Goal: Task Accomplishment & Management: Manage account settings

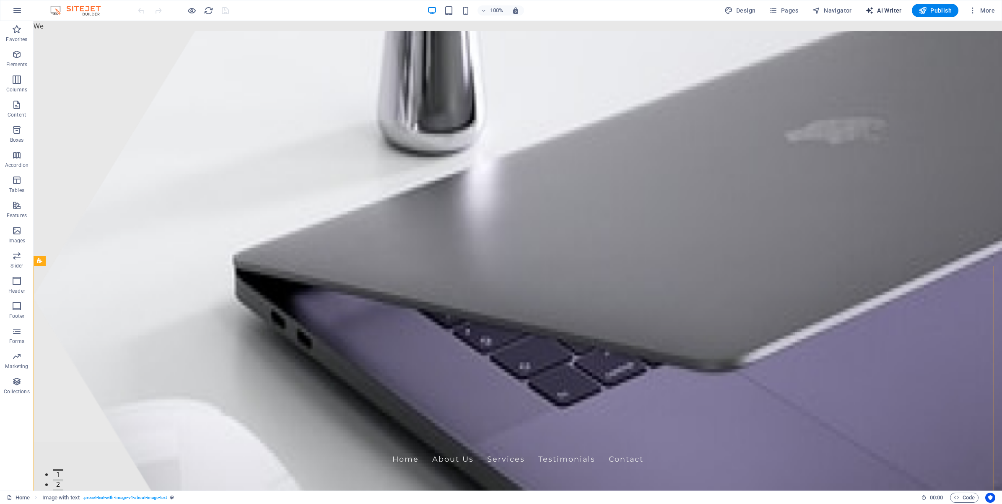
click at [892, 8] on span "AI Writer" at bounding box center [884, 10] width 36 height 8
select select "English"
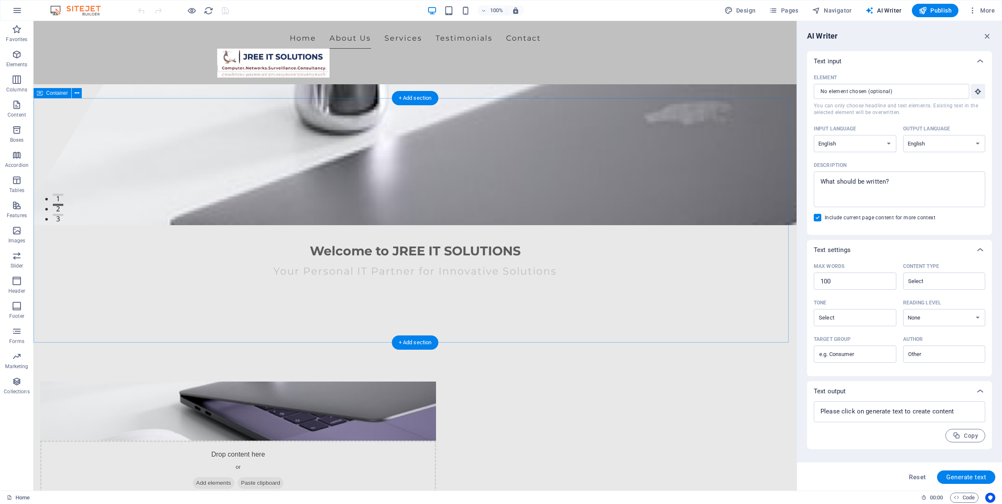
scroll to position [262, 0]
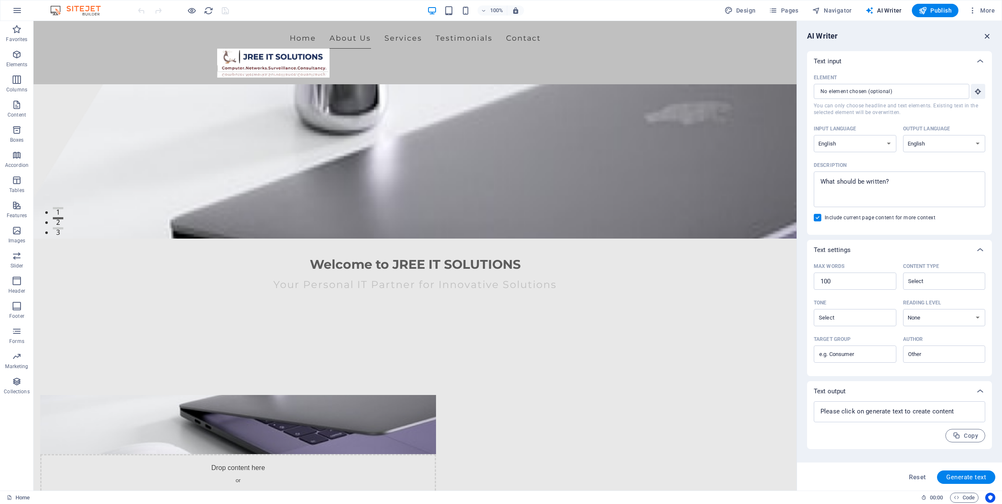
click at [989, 38] on icon "button" at bounding box center [987, 35] width 9 height 9
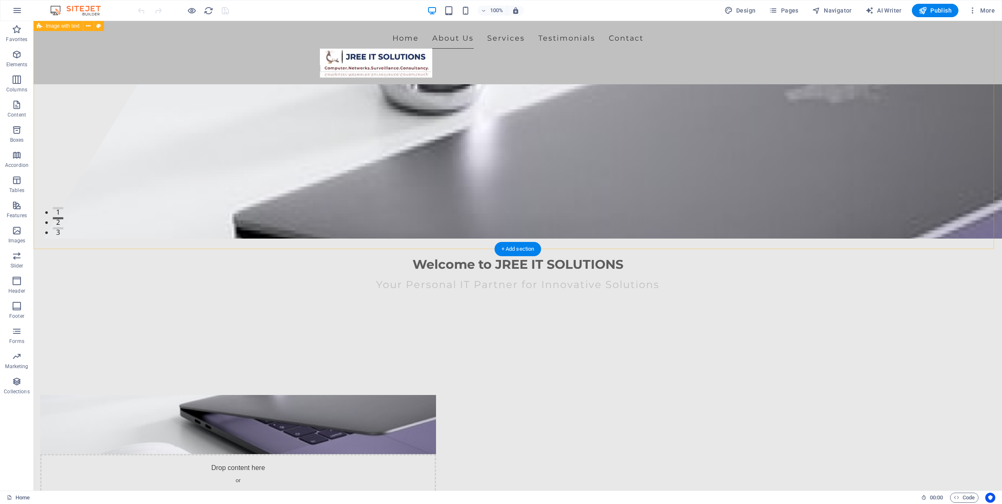
click at [803, 362] on div "Drop content here or Add elements Paste clipboard About JREE IT SOLUTIONS At JR…" at bounding box center [518, 511] width 969 height 298
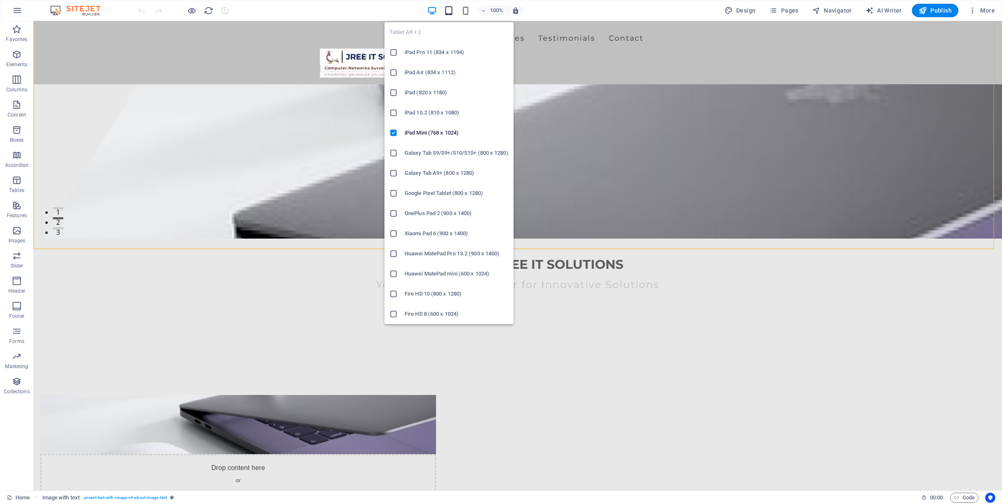
click at [448, 11] on icon "button" at bounding box center [449, 11] width 10 height 10
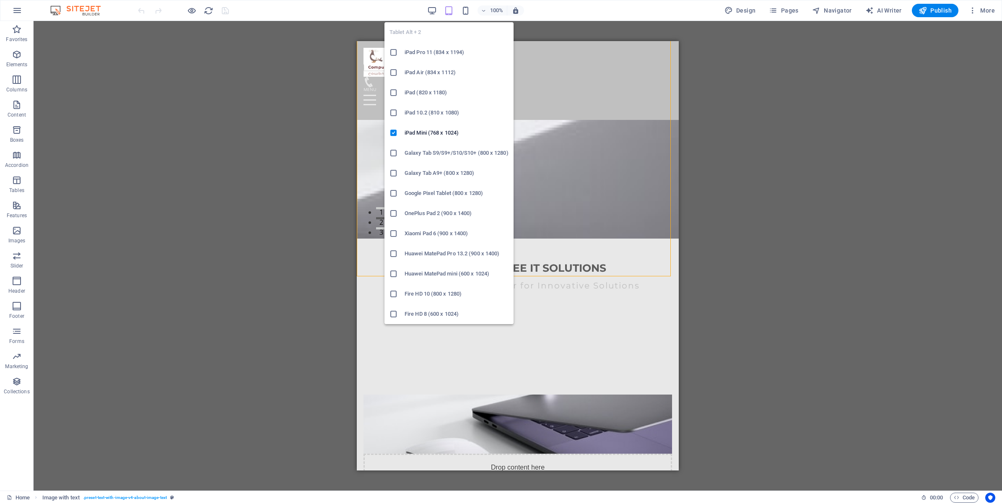
click at [427, 62] on li "iPad Air (834 x 1112)" at bounding box center [449, 72] width 129 height 20
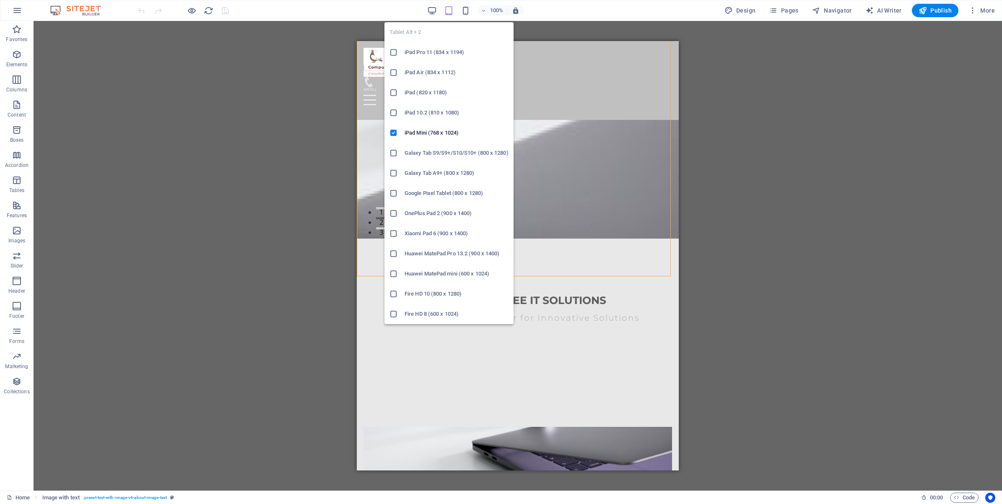
scroll to position [260, 0]
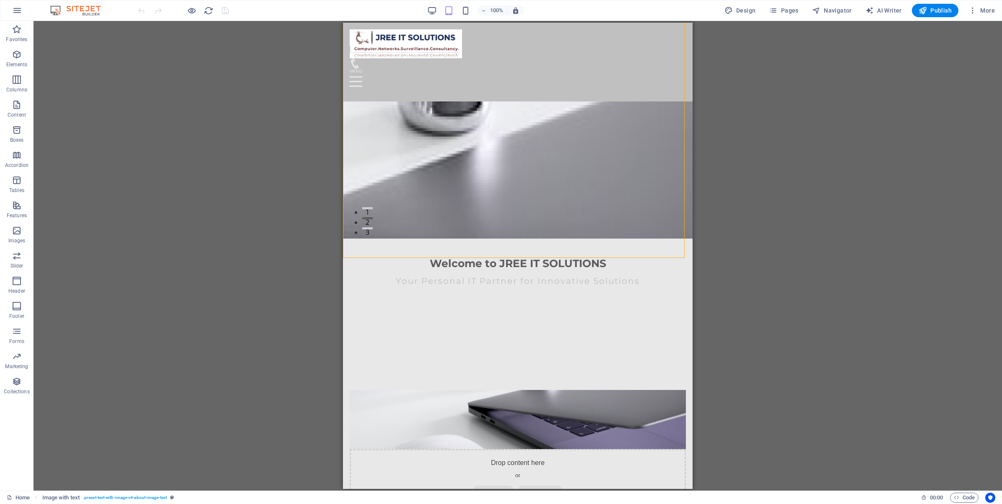
click at [456, 15] on div "100%" at bounding box center [475, 10] width 97 height 13
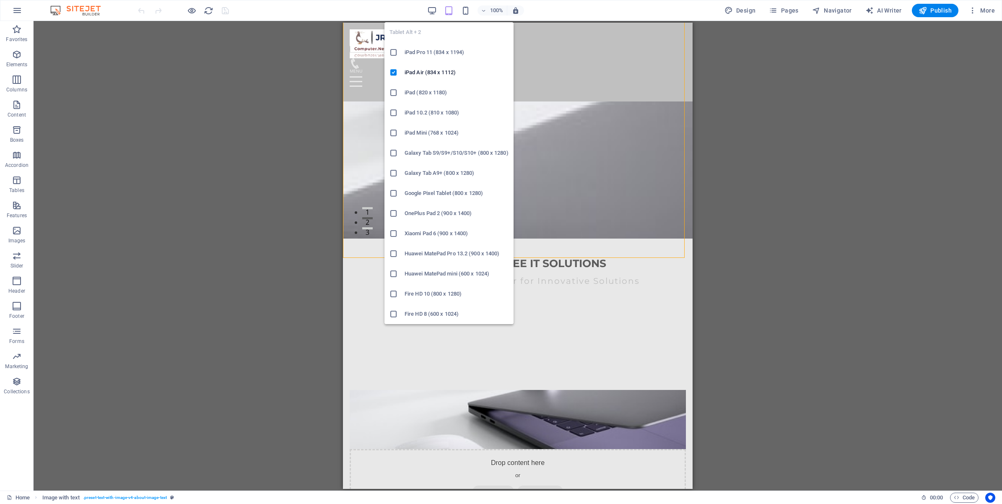
click at [447, 51] on h6 "iPad Pro 11 (834 x 1194)" at bounding box center [457, 52] width 104 height 10
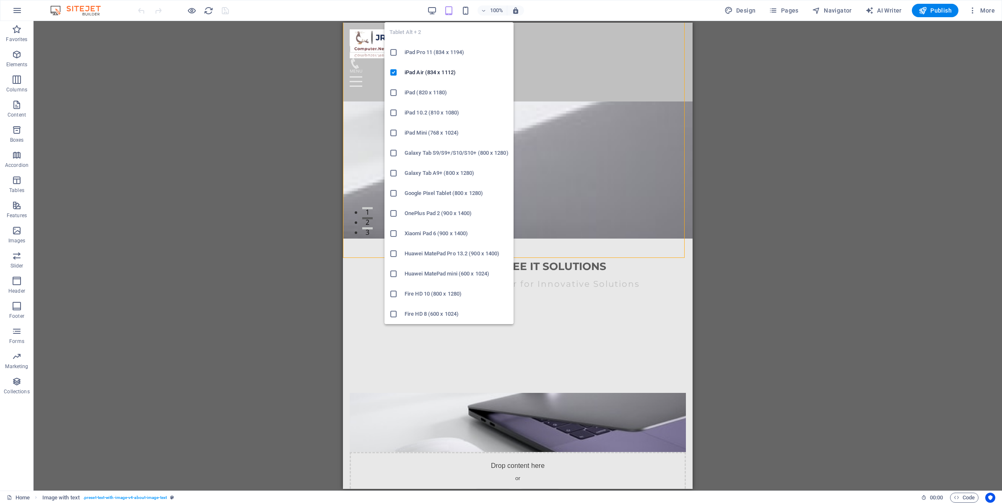
scroll to position [262, 0]
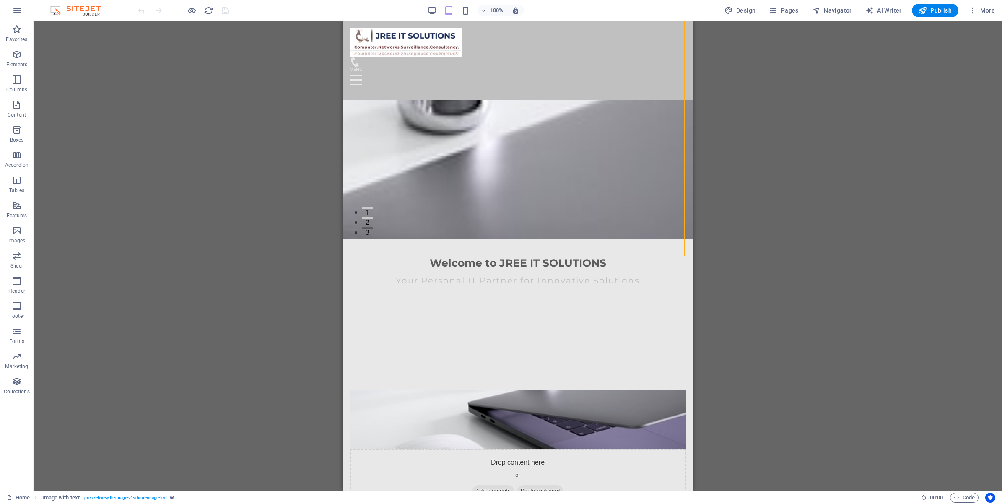
click at [824, 225] on div "Drag here to replace the existing content. Press “Ctrl” if you want to create a…" at bounding box center [518, 256] width 969 height 470
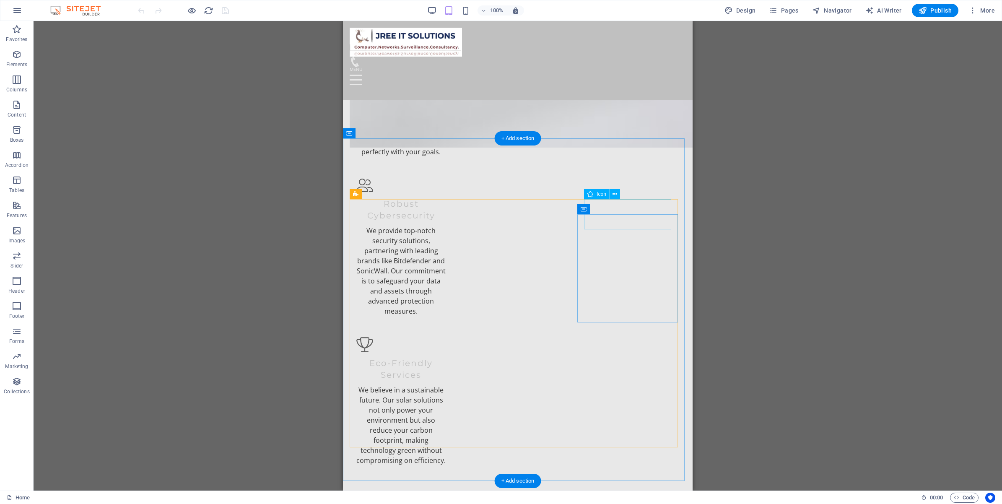
scroll to position [629, 0]
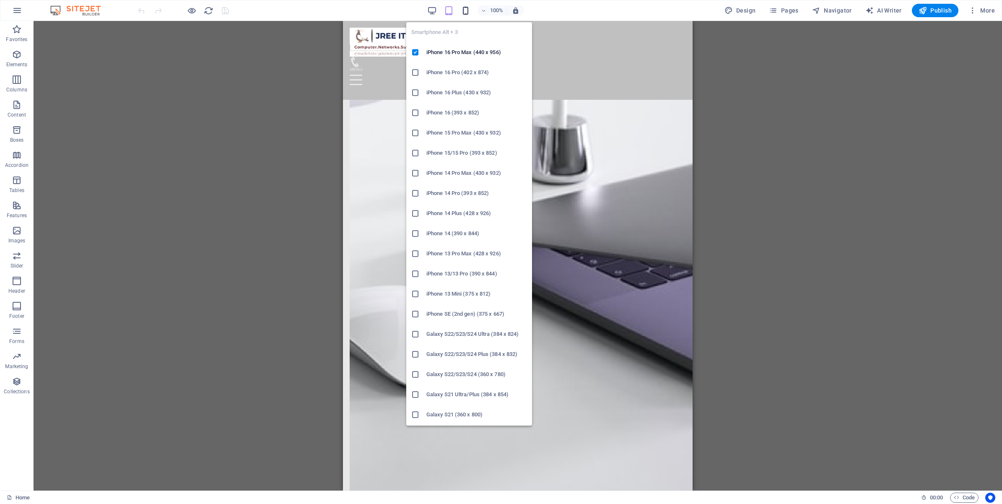
click at [466, 11] on icon "button" at bounding box center [466, 11] width 10 height 10
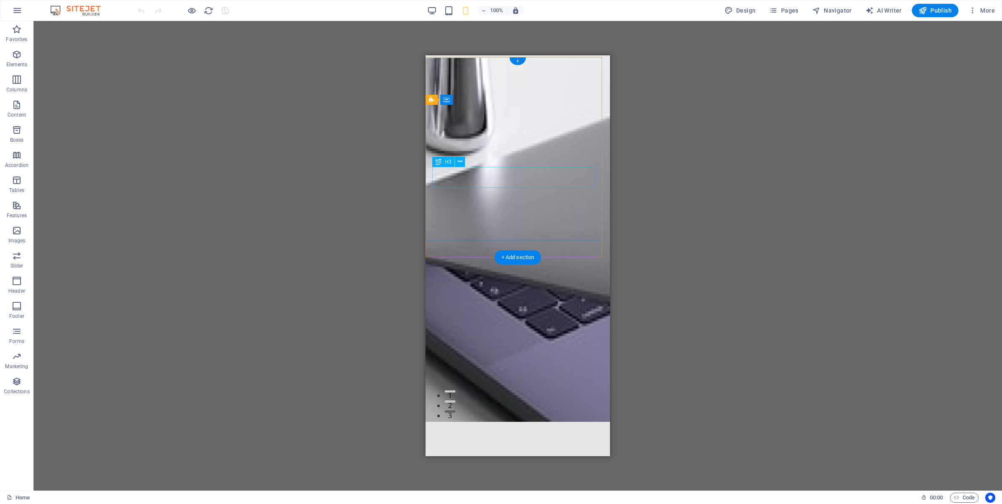
scroll to position [0, 0]
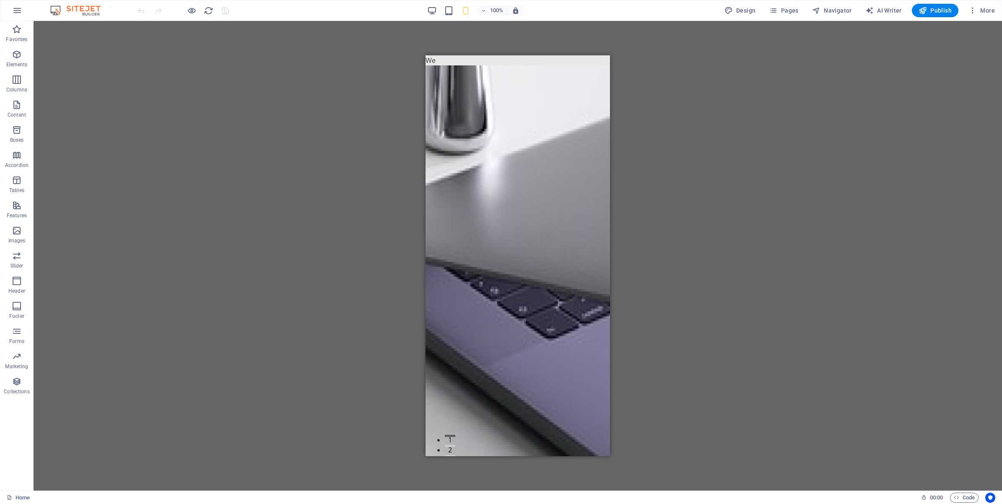
click at [439, 5] on div "100%" at bounding box center [475, 10] width 97 height 13
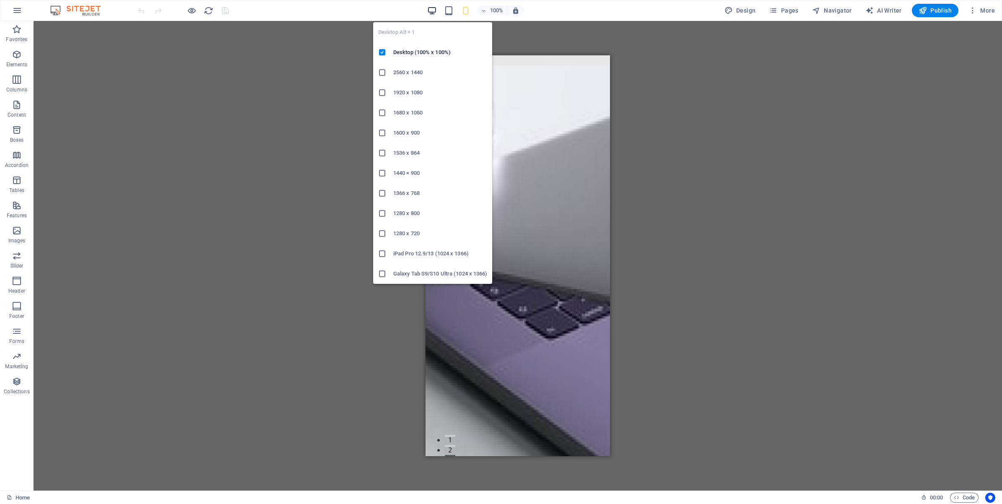
click at [434, 11] on icon "button" at bounding box center [432, 11] width 10 height 10
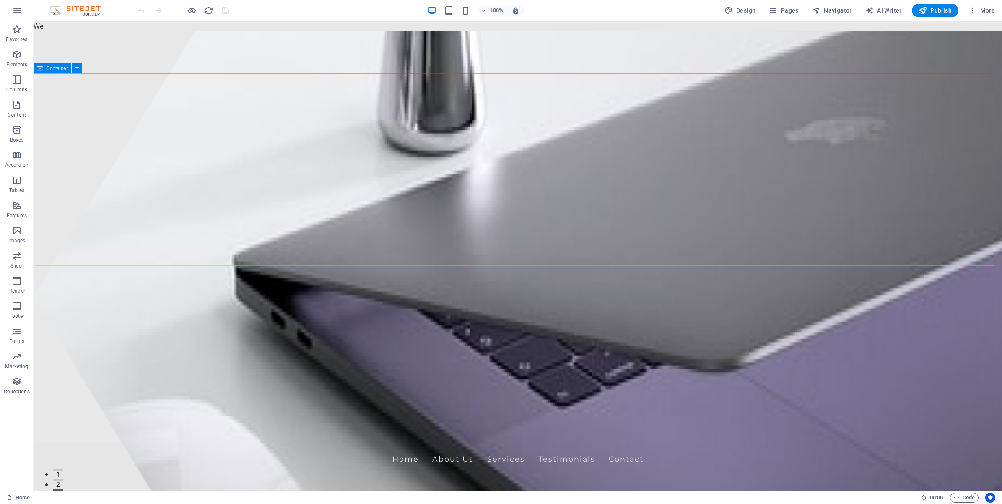
click at [60, 70] on span "Container" at bounding box center [57, 68] width 22 height 5
drag, startPoint x: 94, startPoint y: 91, endPoint x: 61, endPoint y: 78, distance: 35.5
click at [19, 257] on icon "button" at bounding box center [17, 256] width 10 height 10
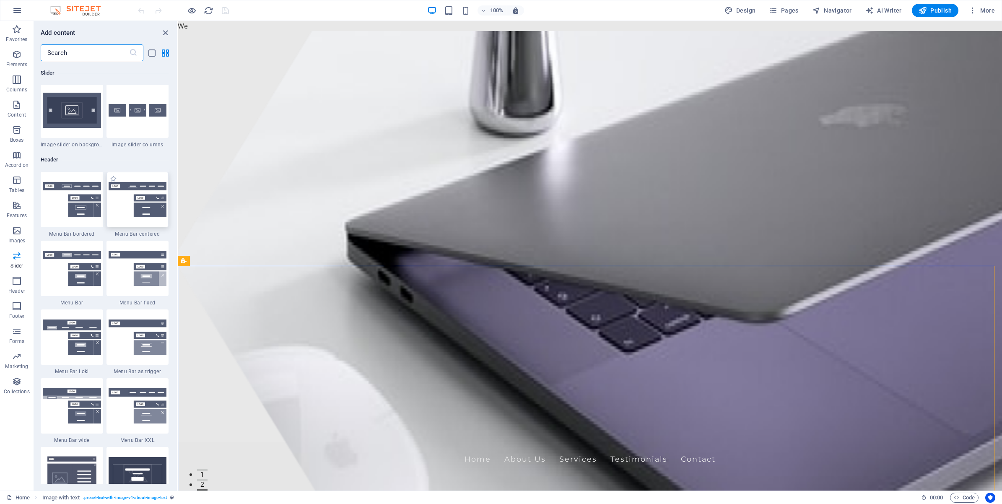
scroll to position [5225, 0]
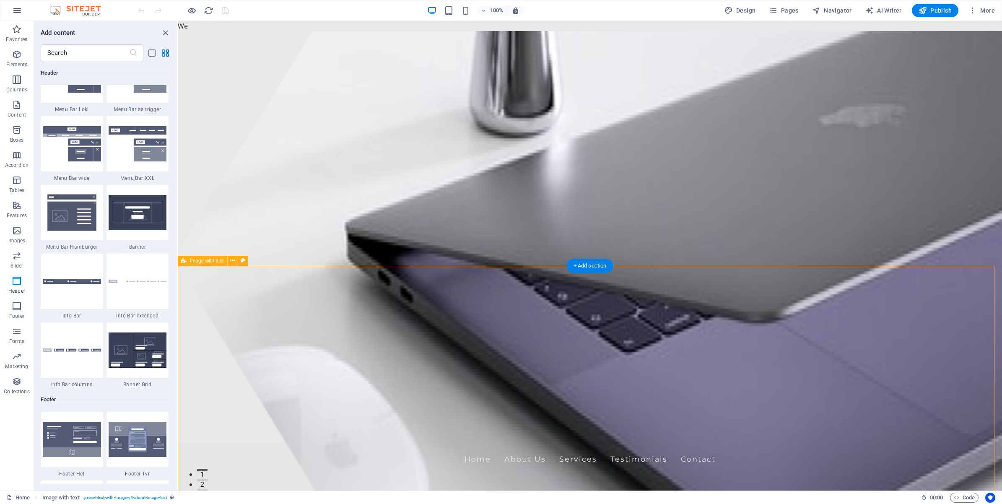
click at [24, 12] on button "button" at bounding box center [17, 10] width 20 height 20
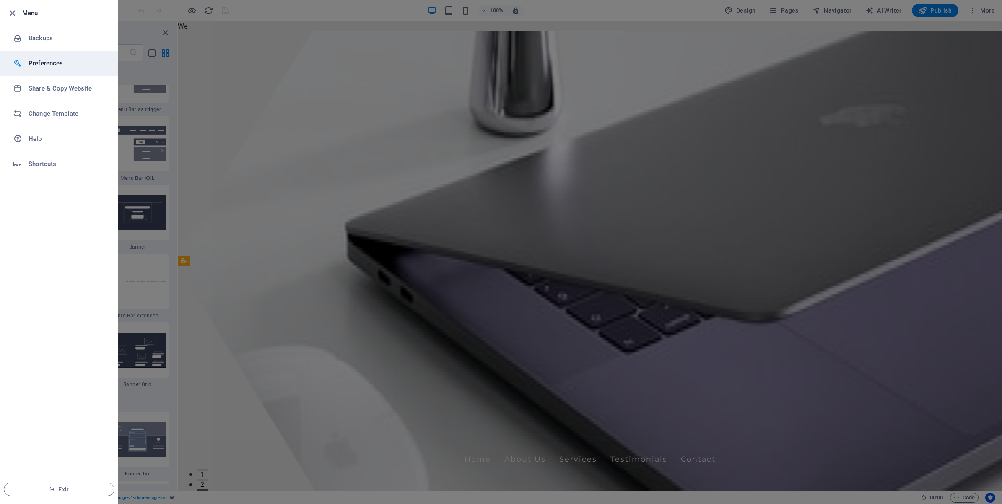
click at [57, 68] on li "Preferences" at bounding box center [58, 63] width 117 height 25
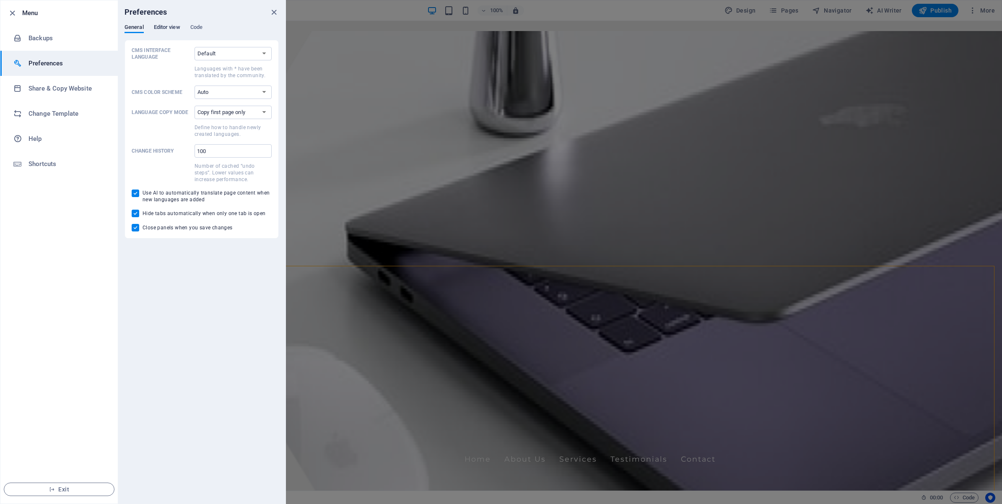
click at [170, 29] on span "Editor view" at bounding box center [167, 28] width 26 height 12
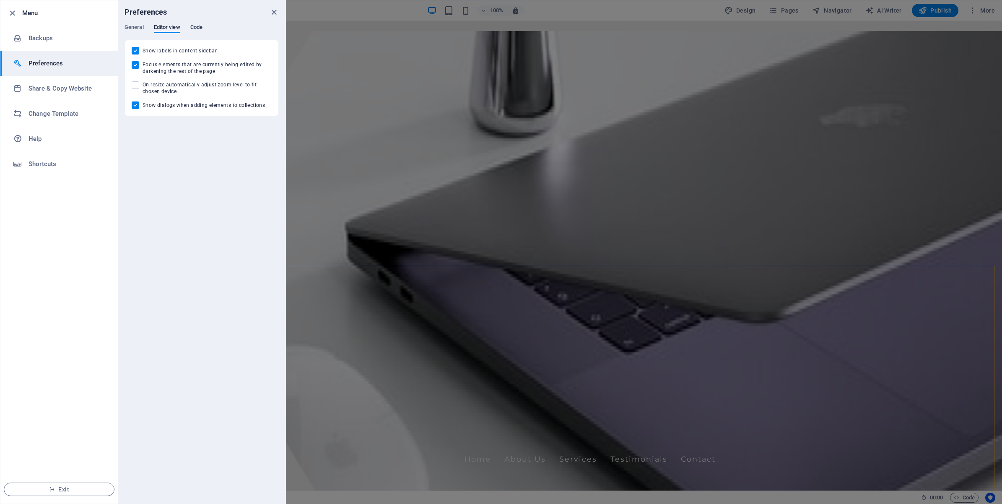
click at [193, 26] on span "Code" at bounding box center [196, 28] width 12 height 12
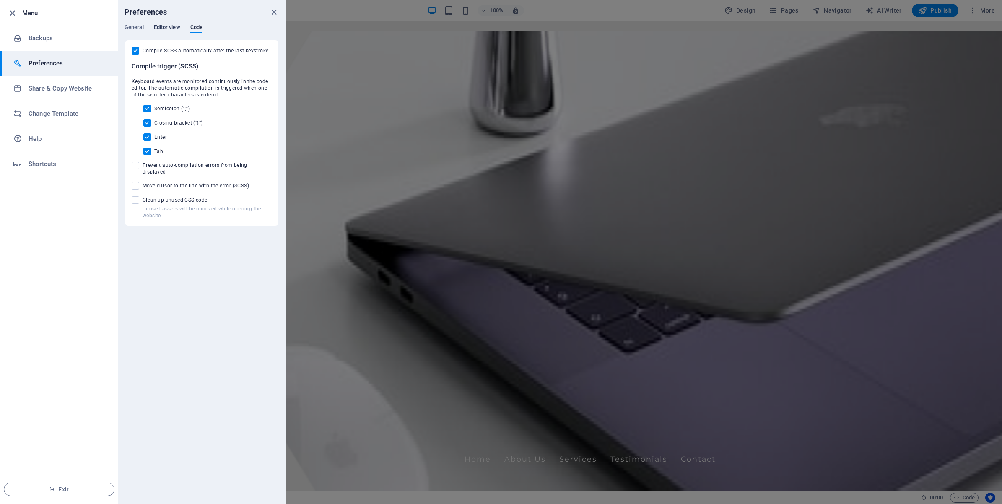
click at [168, 26] on span "Editor view" at bounding box center [167, 28] width 26 height 12
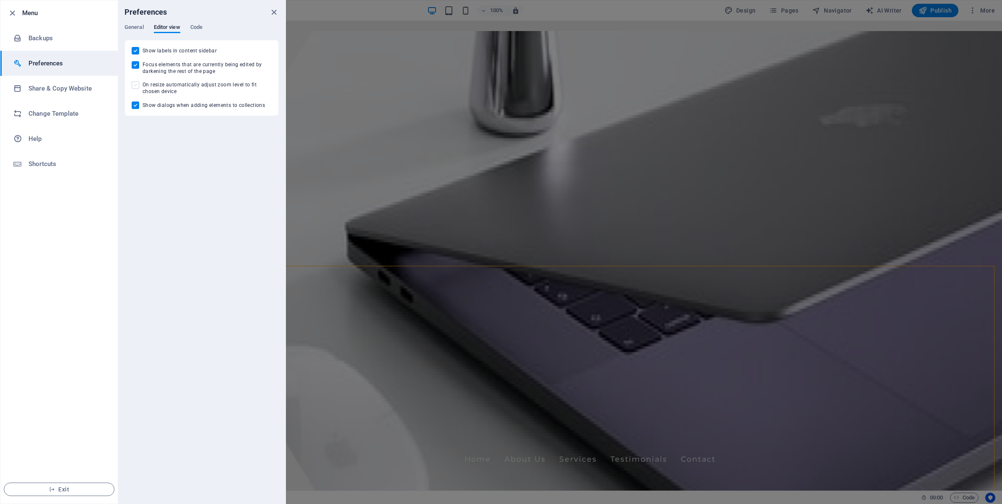
click at [133, 87] on span at bounding box center [136, 85] width 8 height 8
click at [133, 87] on input "On resize automatically adjust zoom level to fit chosen device" at bounding box center [137, 85] width 11 height 8
checkbox input "true"
click at [68, 95] on li "Share & Copy Website" at bounding box center [58, 88] width 117 height 25
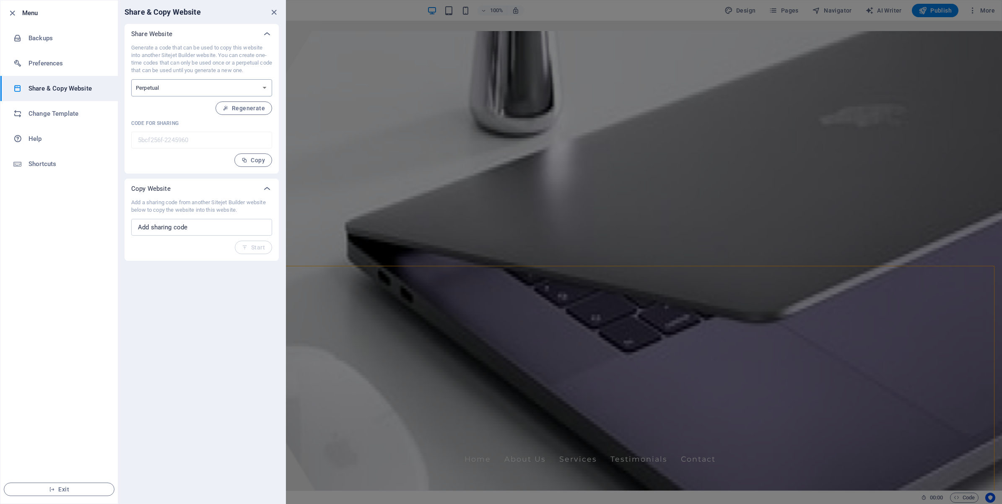
click at [255, 94] on select "One-time Perpetual" at bounding box center [201, 87] width 141 height 17
click at [252, 106] on span "Regenerate" at bounding box center [244, 108] width 42 height 7
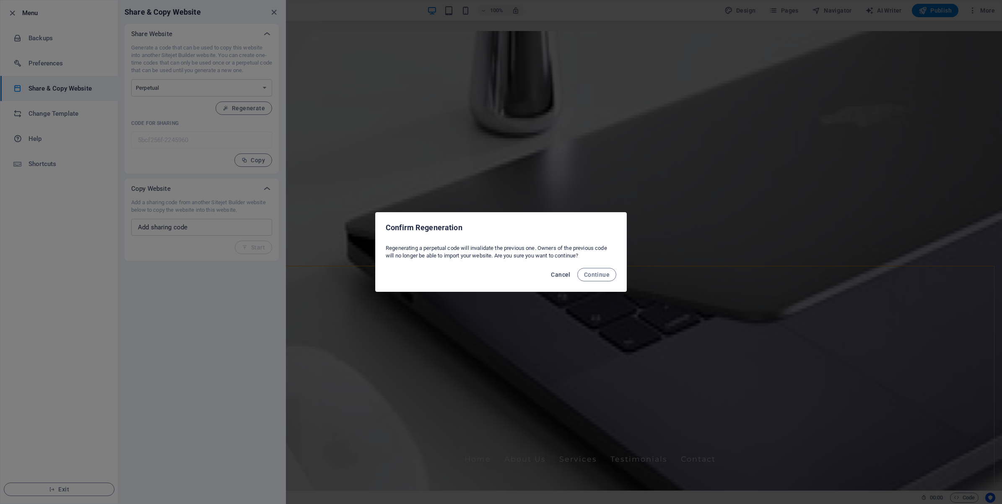
click at [556, 275] on span "Cancel" at bounding box center [560, 274] width 19 height 7
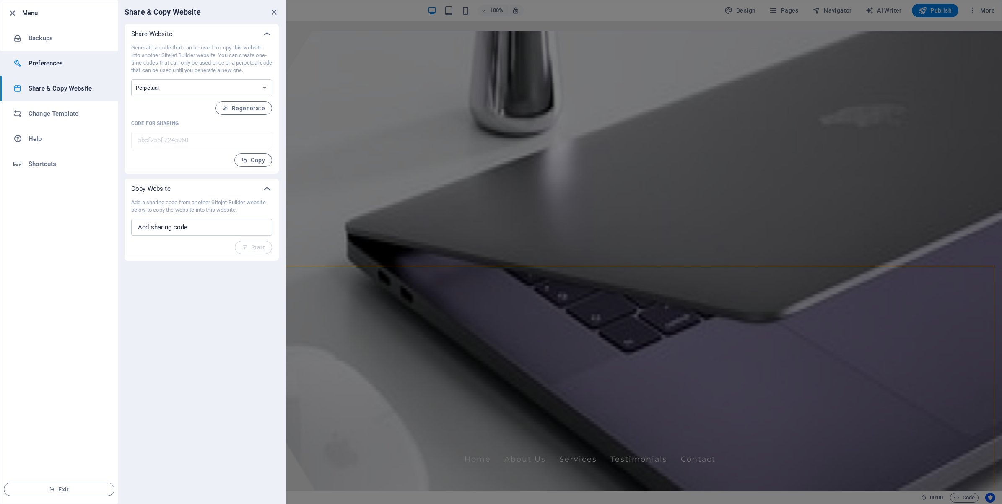
click at [30, 65] on h6 "Preferences" at bounding box center [68, 63] width 78 height 10
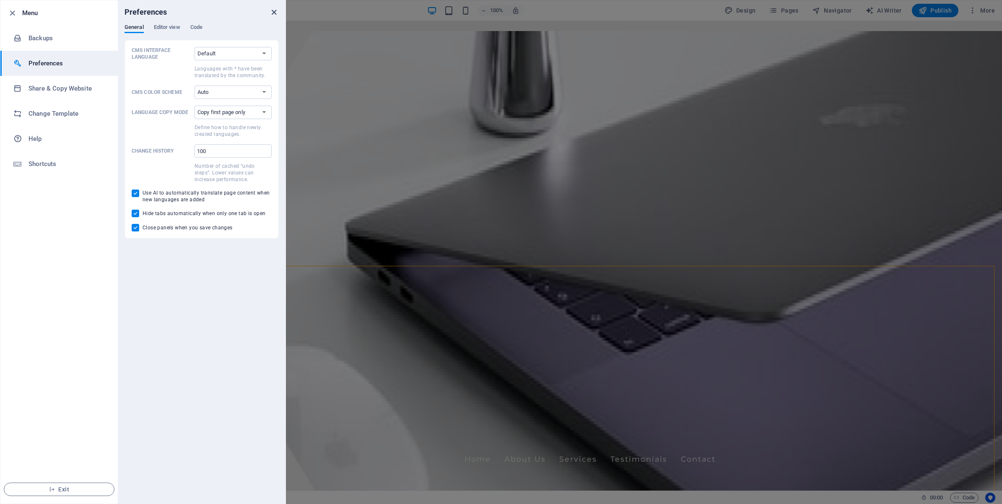
click at [273, 16] on icon "close" at bounding box center [274, 13] width 10 height 10
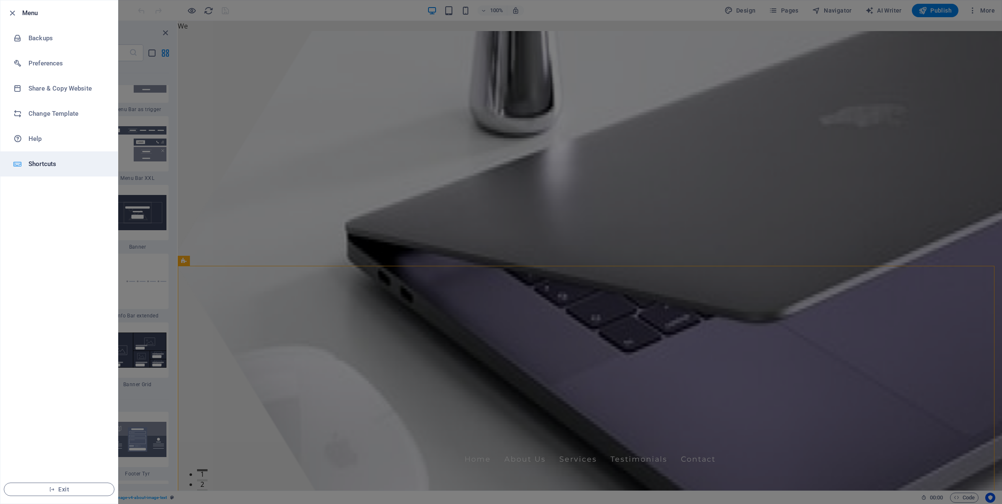
click at [50, 166] on h6 "Shortcuts" at bounding box center [68, 164] width 78 height 10
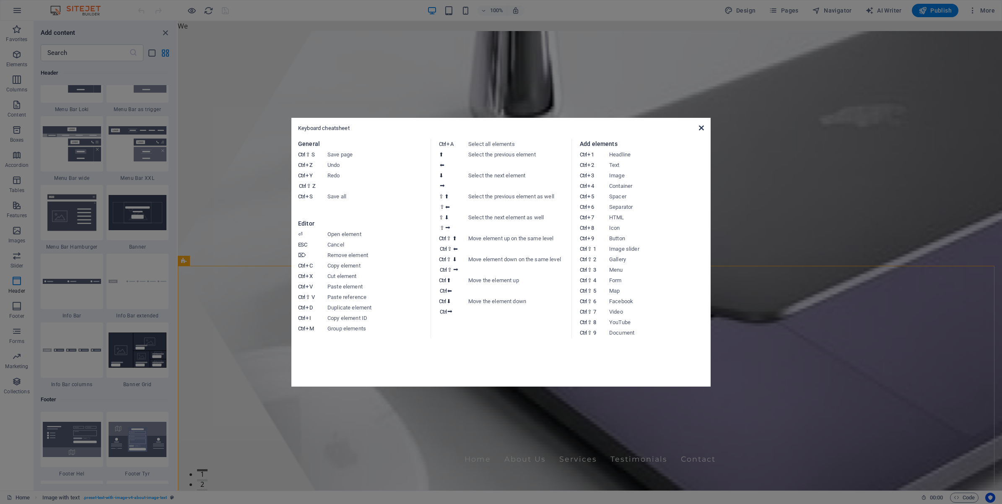
click at [702, 126] on icon at bounding box center [701, 128] width 5 height 7
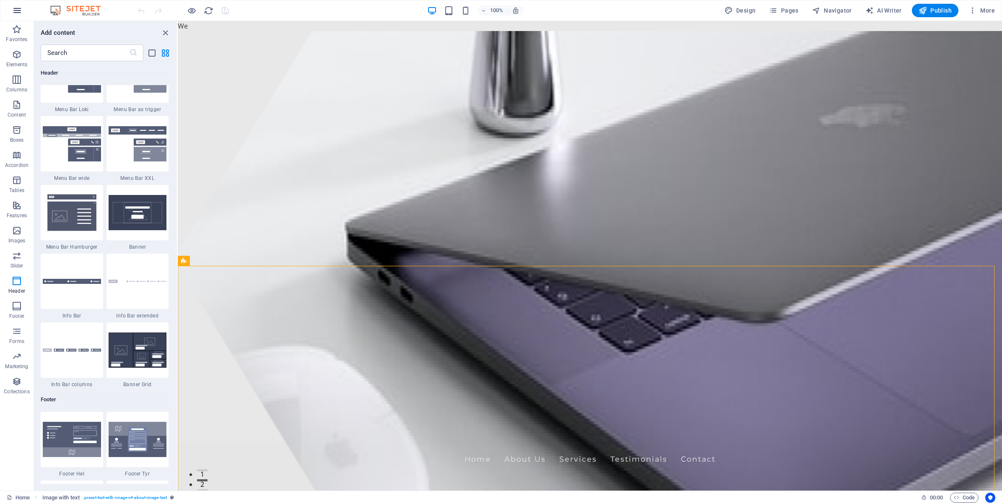
click at [16, 9] on icon "button" at bounding box center [17, 10] width 10 height 10
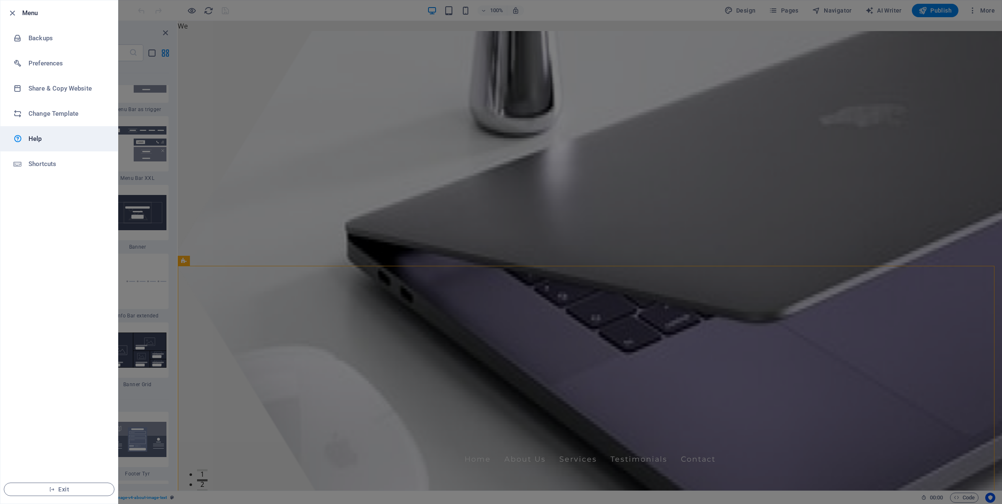
click at [37, 146] on link "Help" at bounding box center [58, 138] width 117 height 25
click at [499, 294] on div at bounding box center [501, 252] width 1002 height 504
